Goal: Find specific page/section: Find specific page/section

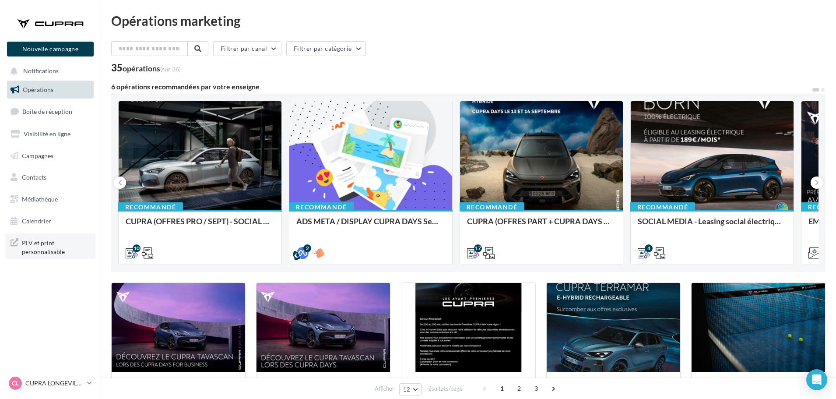
click at [47, 246] on span "PLV et print personnalisable" at bounding box center [56, 246] width 68 height 19
click at [50, 113] on span "Boîte de réception" at bounding box center [47, 111] width 50 height 7
